Goal: Information Seeking & Learning: Check status

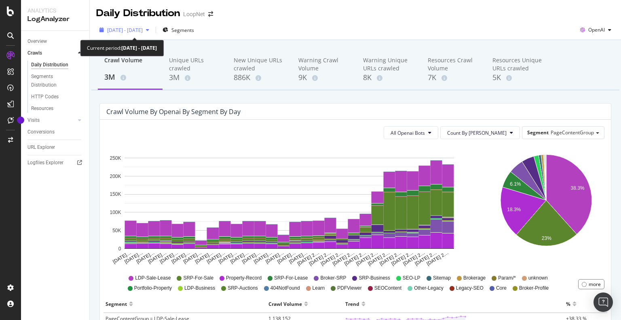
click at [143, 29] on span "[DATE] - [DATE]" at bounding box center [125, 30] width 36 height 7
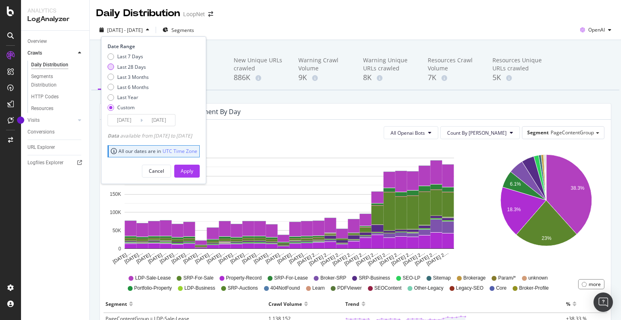
click at [133, 65] on div "Last 28 Days" at bounding box center [131, 66] width 29 height 7
type input "2025/07/17"
type input "2025/08/13"
click at [193, 165] on div "Apply" at bounding box center [187, 171] width 13 height 12
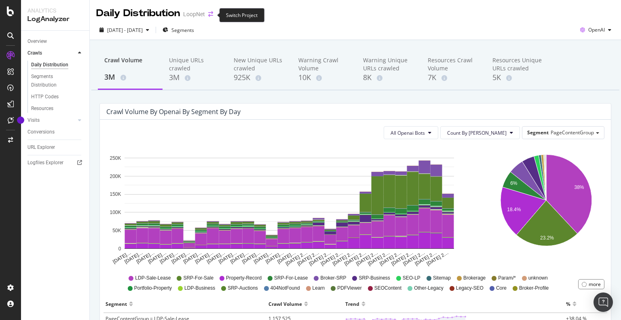
click at [212, 12] on icon "arrow-right-arrow-left" at bounding box center [210, 14] width 5 height 6
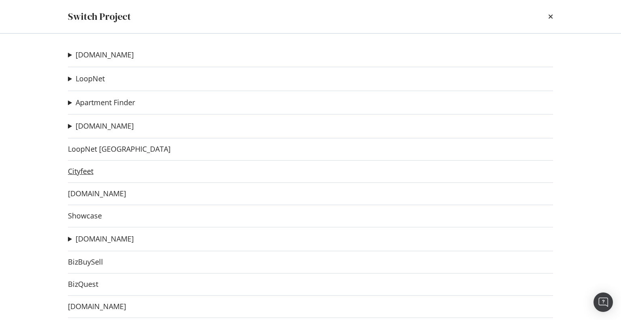
click at [82, 169] on link "Cityfeet" at bounding box center [80, 171] width 25 height 8
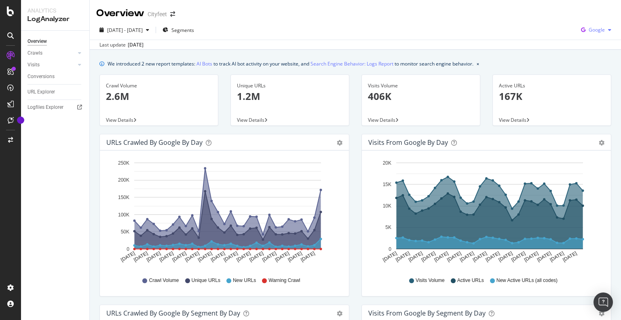
click at [596, 29] on span "Google" at bounding box center [596, 29] width 16 height 7
click at [586, 73] on span "OpenAI" at bounding box center [596, 75] width 30 height 7
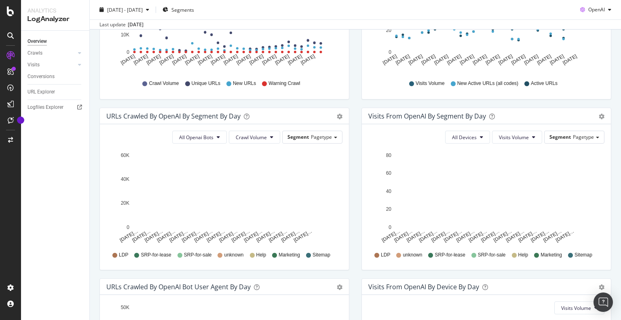
scroll to position [197, 0]
